Goal: Information Seeking & Learning: Understand process/instructions

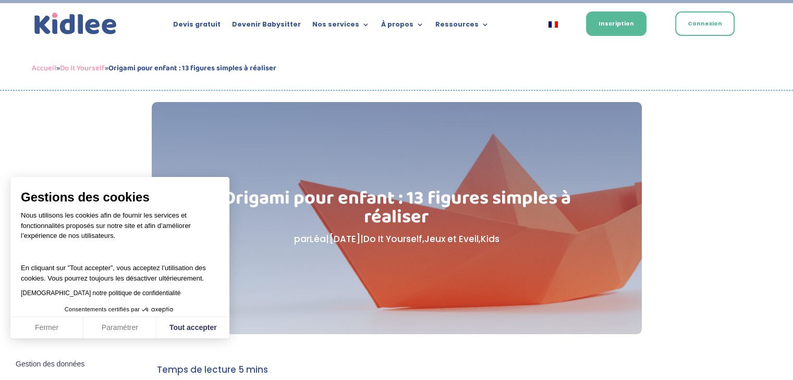
click at [192, 317] on div "Fermer Paramétrer Tout accepter" at bounding box center [119, 328] width 219 height 22
click at [163, 321] on button "Tout accepter" at bounding box center [192, 328] width 73 height 22
checkbox input "true"
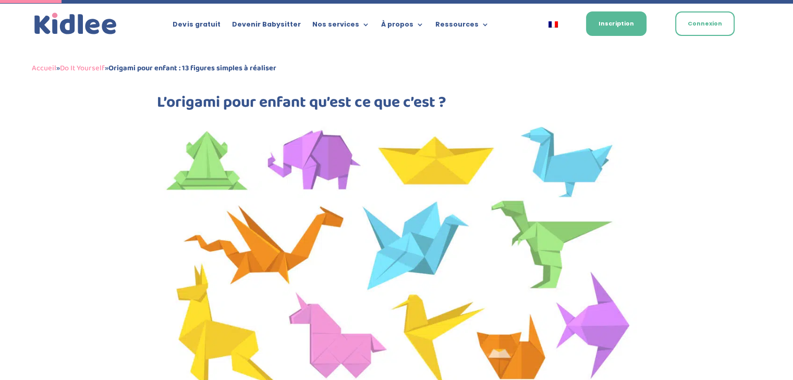
scroll to position [417, 0]
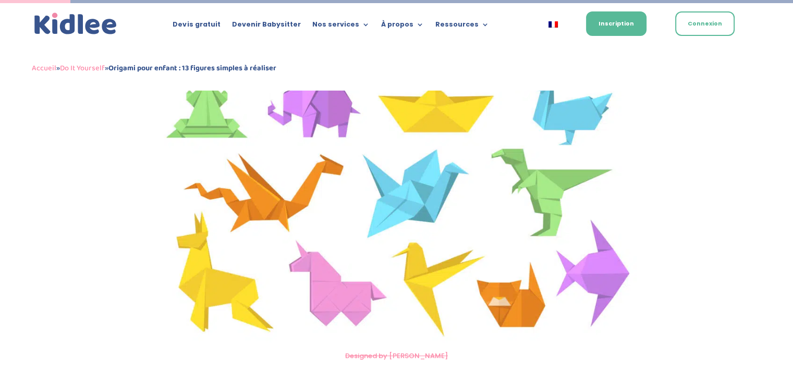
click at [315, 90] on img at bounding box center [396, 205] width 479 height 282
click at [320, 101] on img at bounding box center [396, 205] width 479 height 282
click at [319, 99] on img at bounding box center [396, 205] width 479 height 282
click at [327, 96] on img at bounding box center [396, 205] width 479 height 282
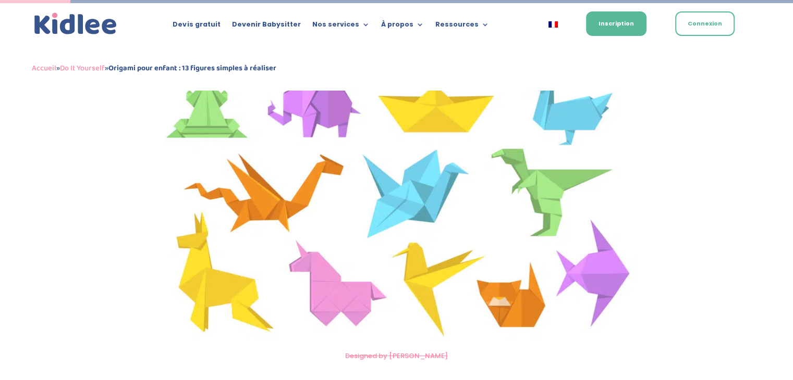
click at [327, 96] on img at bounding box center [396, 205] width 479 height 282
click at [335, 109] on img at bounding box center [396, 205] width 479 height 282
click at [313, 104] on img at bounding box center [396, 205] width 479 height 282
click at [323, 102] on img at bounding box center [396, 205] width 479 height 282
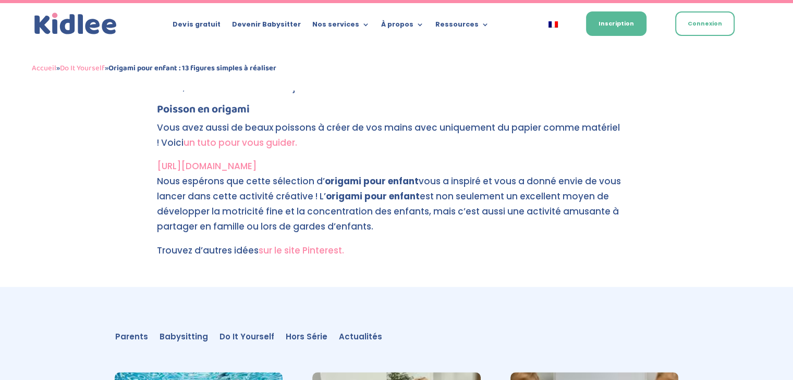
scroll to position [4794, 0]
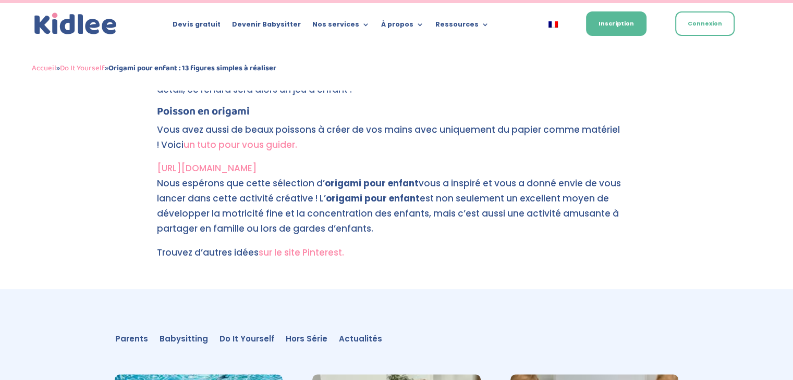
drag, startPoint x: 238, startPoint y: 144, endPoint x: 229, endPoint y: 169, distance: 26.5
drag, startPoint x: 229, startPoint y: 169, endPoint x: 218, endPoint y: 139, distance: 32.0
drag, startPoint x: 218, startPoint y: 139, endPoint x: 133, endPoint y: 138, distance: 85.5
drag, startPoint x: 133, startPoint y: 138, endPoint x: 105, endPoint y: 113, distance: 37.3
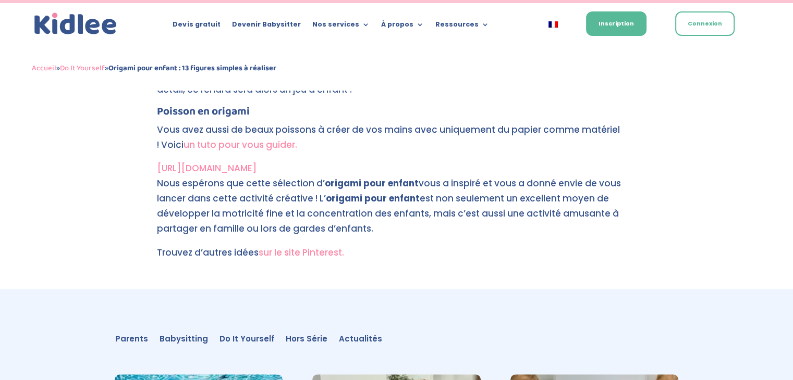
click at [216, 143] on link "un tuto pour vous guider." at bounding box center [240, 145] width 114 height 13
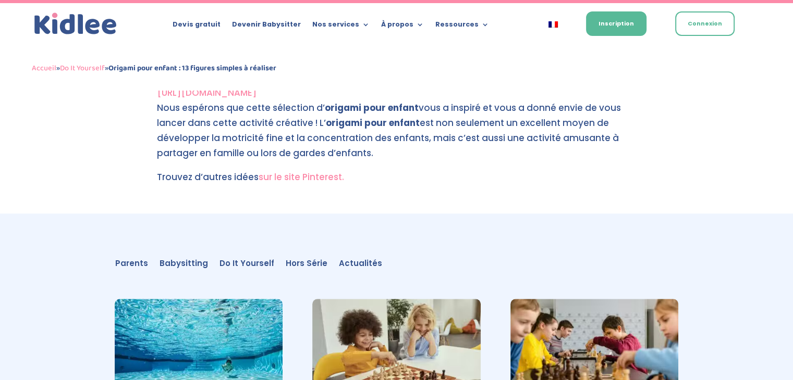
scroll to position [4818, 0]
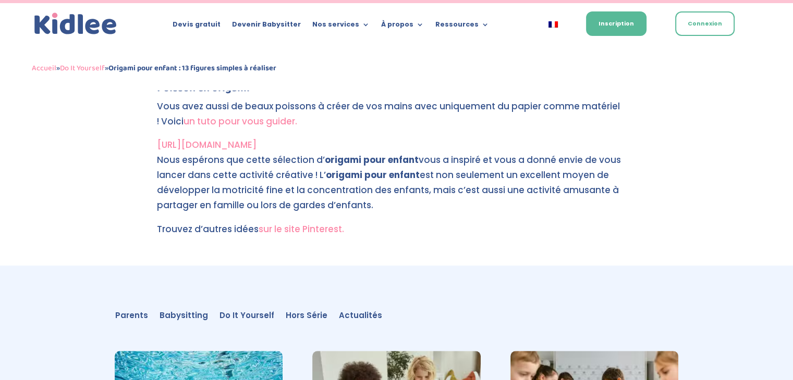
click at [250, 121] on link "un tuto pour vous guider." at bounding box center [240, 121] width 114 height 13
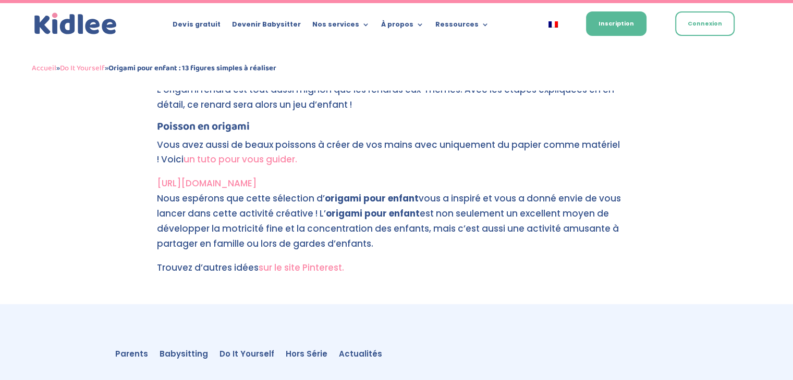
scroll to position [4791, 0]
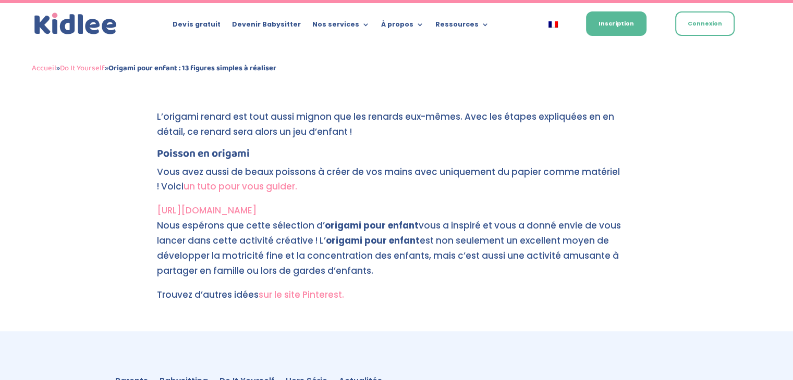
click at [255, 263] on p "Nous espérons que cette sélection d’ origami pour enfant vous a inspiré et vous…" at bounding box center [396, 252] width 479 height 69
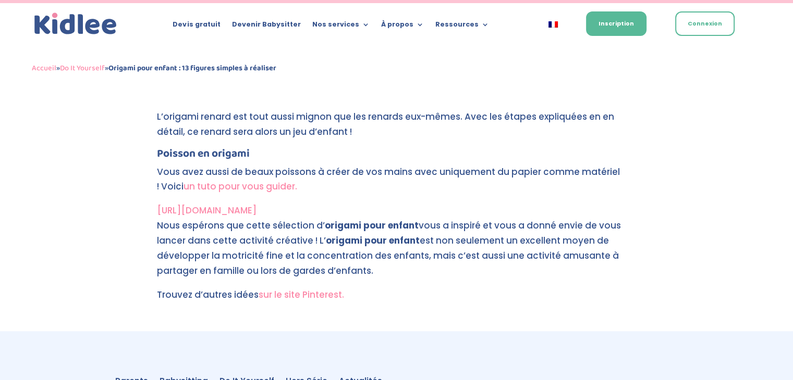
click at [253, 186] on link "un tuto pour vous guider." at bounding box center [240, 186] width 114 height 13
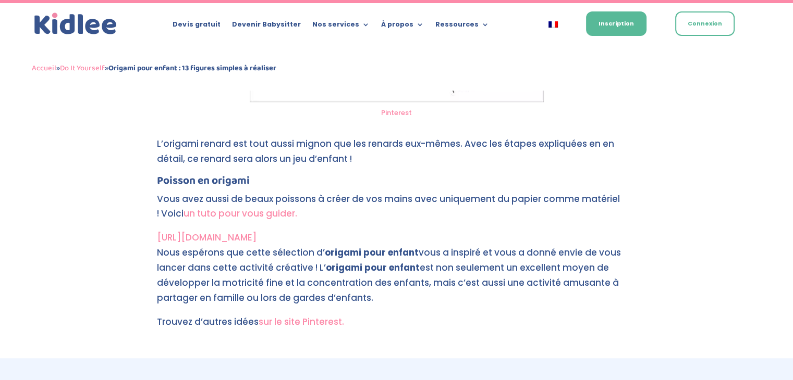
click at [261, 288] on p "Nous espérons que cette sélection d’ origami pour enfant vous a inspiré et vous…" at bounding box center [396, 279] width 479 height 69
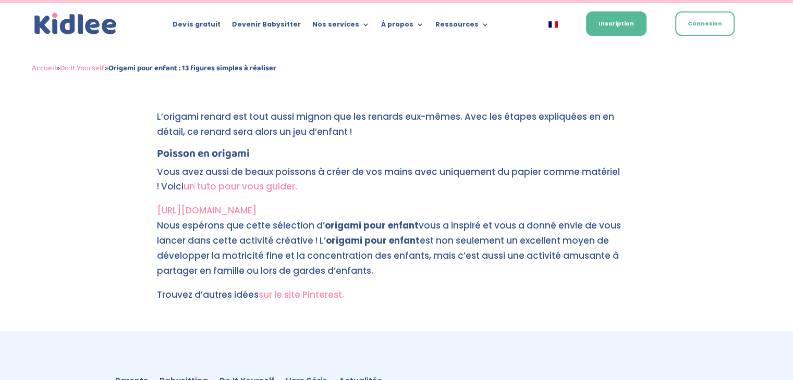
click at [250, 186] on link "un tuto pour vous guider." at bounding box center [240, 186] width 114 height 13
